Goal: Transaction & Acquisition: Purchase product/service

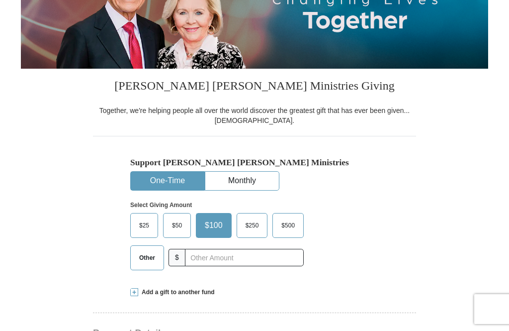
click at [176, 233] on span "$50" at bounding box center [177, 225] width 20 height 15
click at [0, 0] on input "$50" at bounding box center [0, 0] width 0 height 0
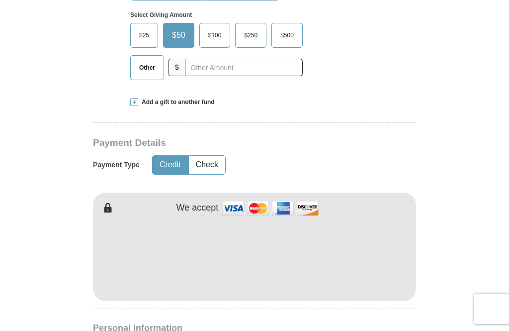
scroll to position [347, 0]
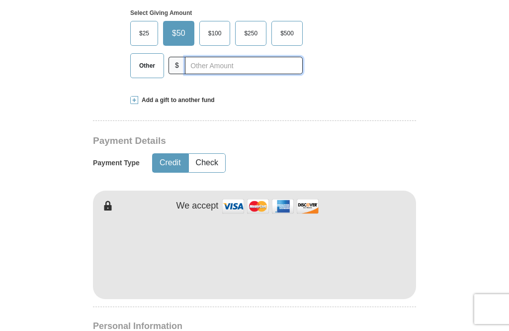
click at [191, 74] on input "text" at bounding box center [244, 65] width 118 height 17
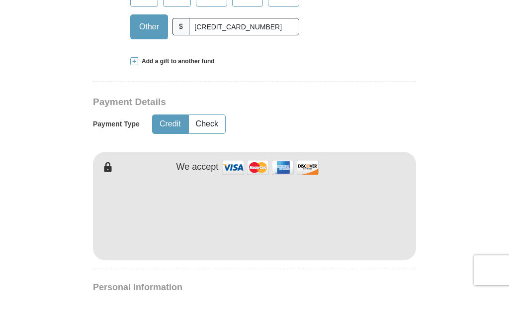
click at [132, 96] on span at bounding box center [134, 100] width 8 height 8
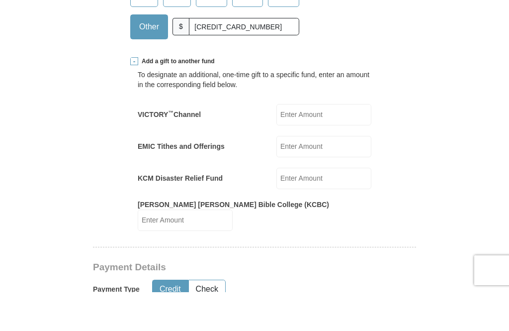
scroll to position [386, 0]
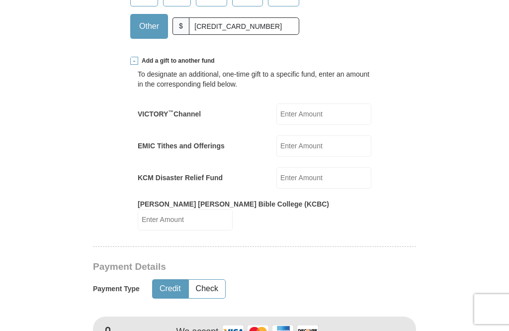
click at [136, 65] on span at bounding box center [134, 61] width 8 height 8
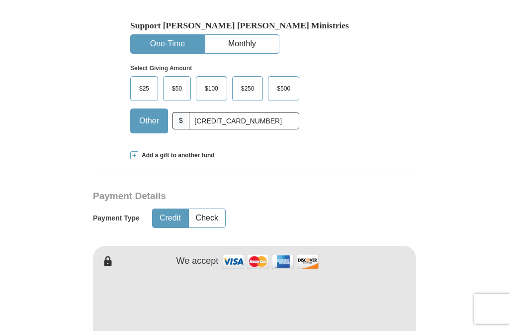
scroll to position [292, 0]
click at [266, 129] on input "[CREDIT_CARD_NUMBER]" at bounding box center [244, 120] width 110 height 17
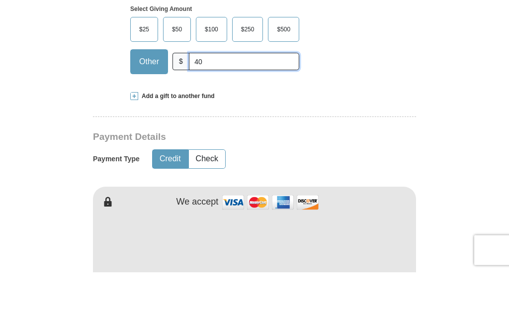
type input "4"
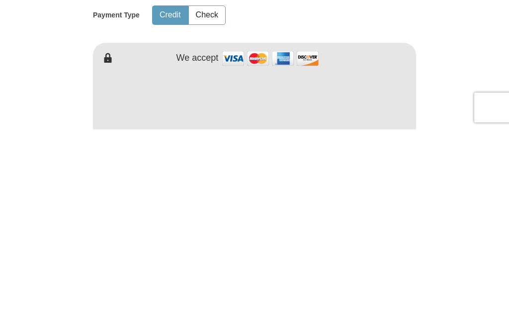
scroll to position [495, 0]
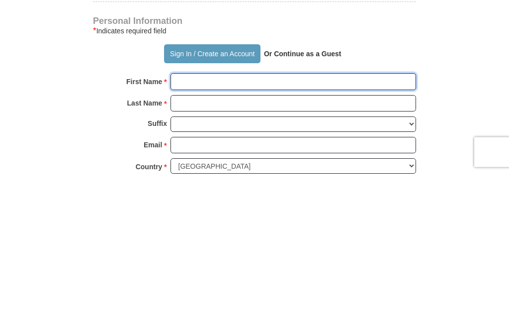
click at [196, 230] on input "First Name *" at bounding box center [294, 238] width 246 height 17
type input "Sharnez"
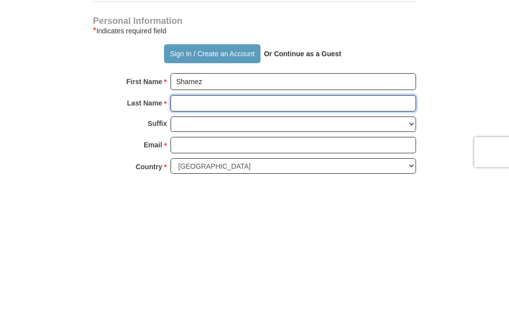
click at [189, 252] on input "Last Name *" at bounding box center [294, 260] width 246 height 17
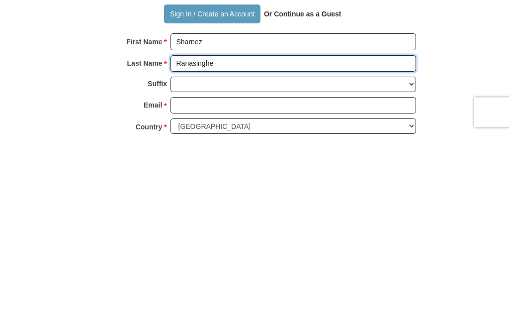
type input "Ranasinghe"
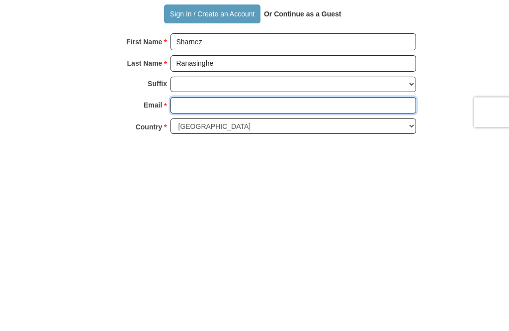
click at [205, 294] on input "Email *" at bounding box center [294, 302] width 246 height 17
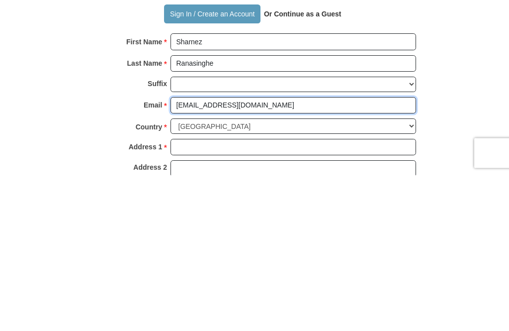
scroll to position [537, 0]
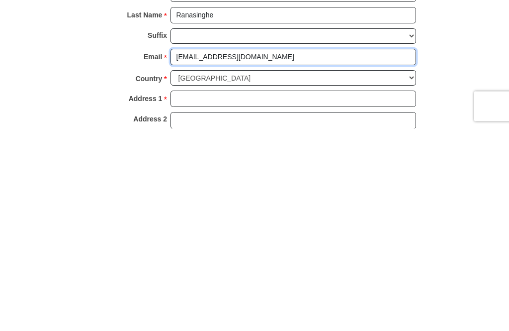
type input "[EMAIL_ADDRESS][DOMAIN_NAME]"
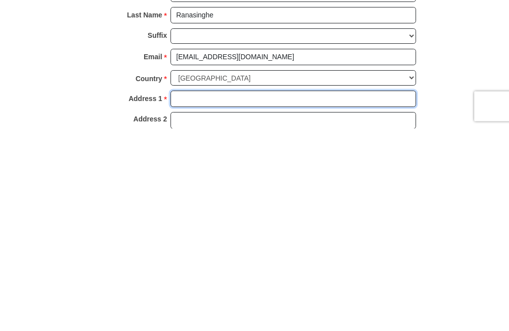
click at [215, 293] on input "Address 1 *" at bounding box center [294, 301] width 246 height 17
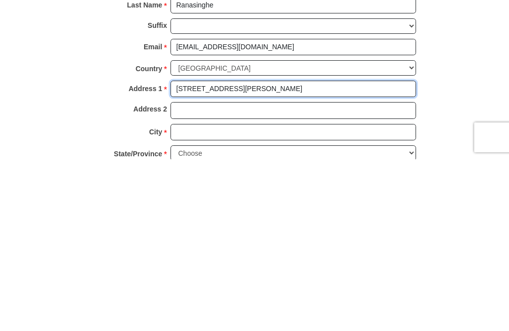
scroll to position [579, 0]
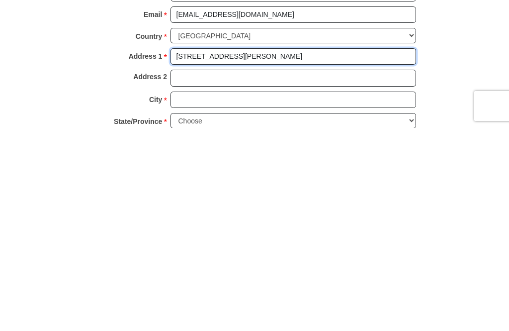
type input "[STREET_ADDRESS][PERSON_NAME]"
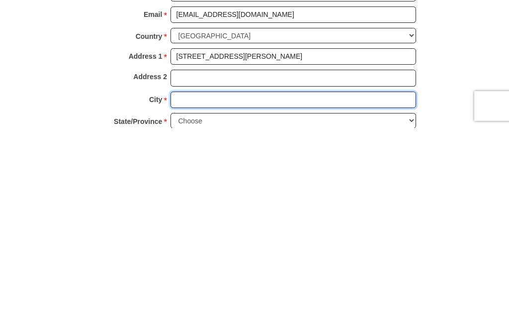
click at [213, 294] on input "City *" at bounding box center [294, 302] width 246 height 17
type input "[PERSON_NAME]"
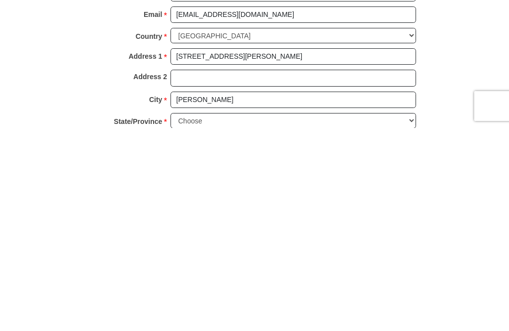
click at [414, 316] on select "Choose [US_STATE] [US_STATE] [US_STATE] [US_STATE] [US_STATE] Armed Forces Amer…" at bounding box center [294, 323] width 246 height 15
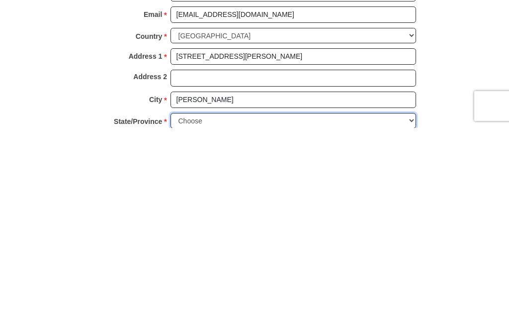
scroll to position [782, 0]
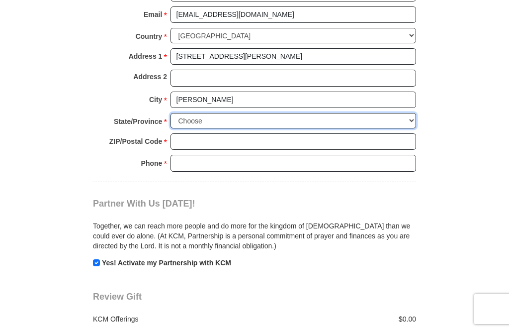
select select "MN"
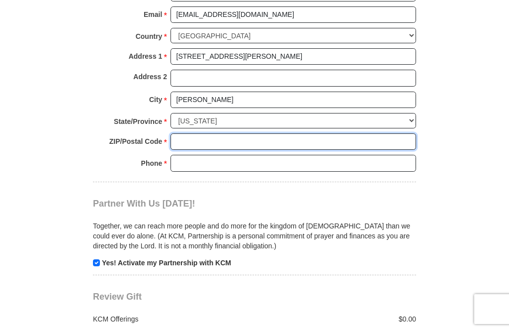
click at [215, 148] on input "ZIP/Postal Code *" at bounding box center [294, 141] width 246 height 17
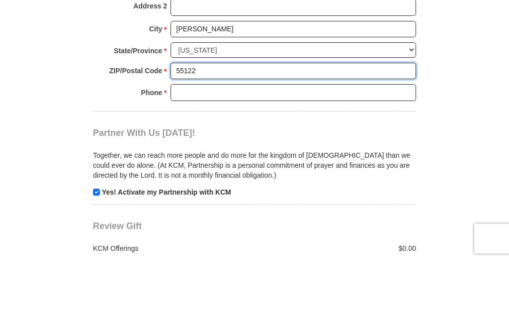
type input "55122"
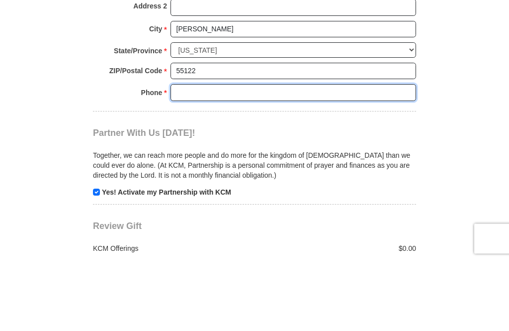
click at [197, 155] on input "Phone * *" at bounding box center [294, 163] width 246 height 17
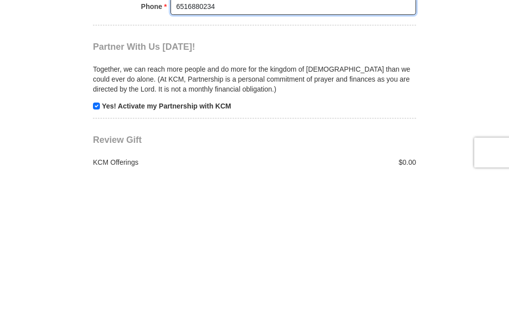
type input "6516880234"
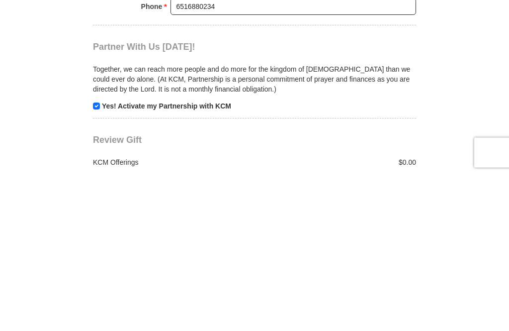
click at [97, 259] on input "checkbox" at bounding box center [96, 262] width 7 height 7
checkbox input "false"
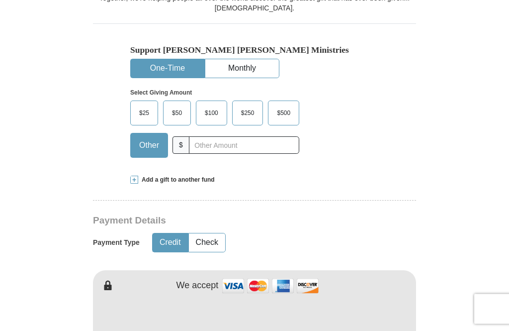
scroll to position [264, 0]
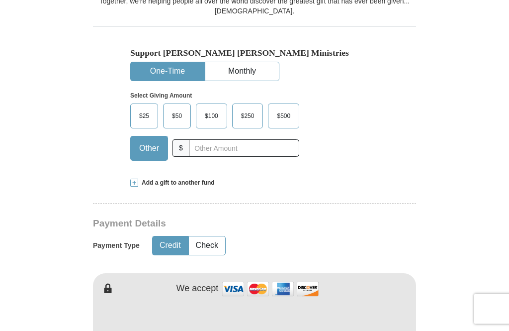
click at [173, 124] on span "$50" at bounding box center [177, 116] width 20 height 15
click at [0, 0] on input "$50" at bounding box center [0, 0] width 0 height 0
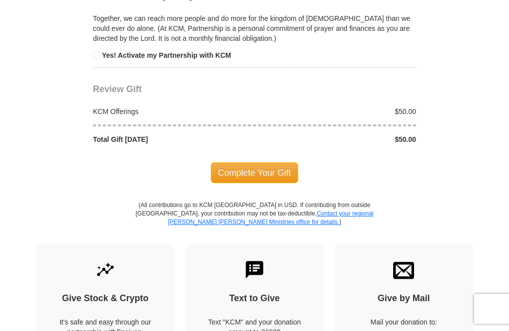
scroll to position [989, 0]
click at [268, 182] on span "Complete Your Gift" at bounding box center [255, 172] width 88 height 21
